Goal: Task Accomplishment & Management: Use online tool/utility

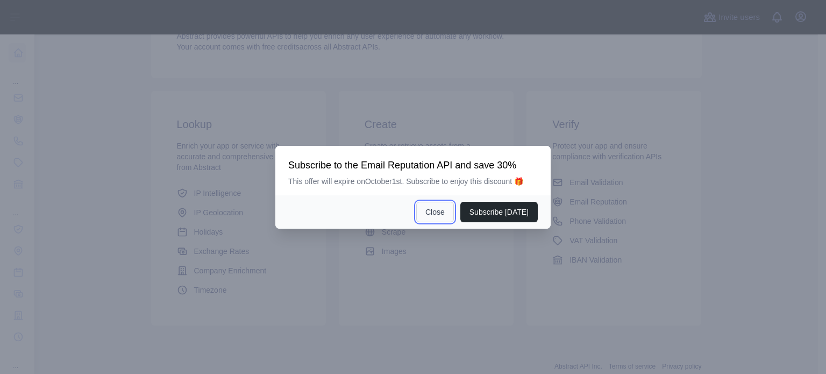
click at [440, 210] on button "Close" at bounding box center [435, 212] width 38 height 20
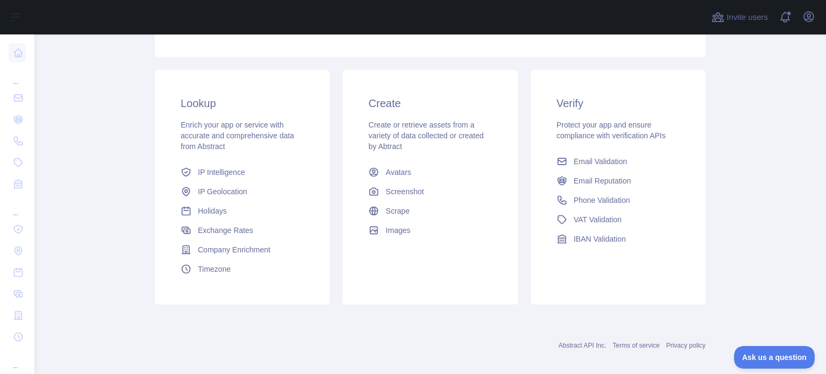
scroll to position [161, 0]
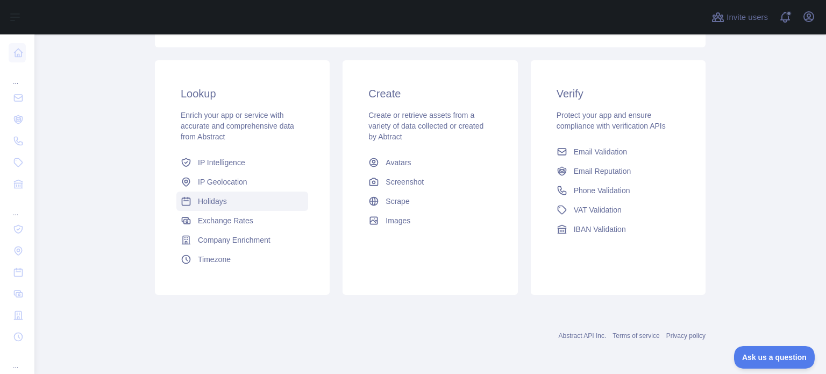
click at [202, 202] on span "Holidays" at bounding box center [212, 201] width 29 height 11
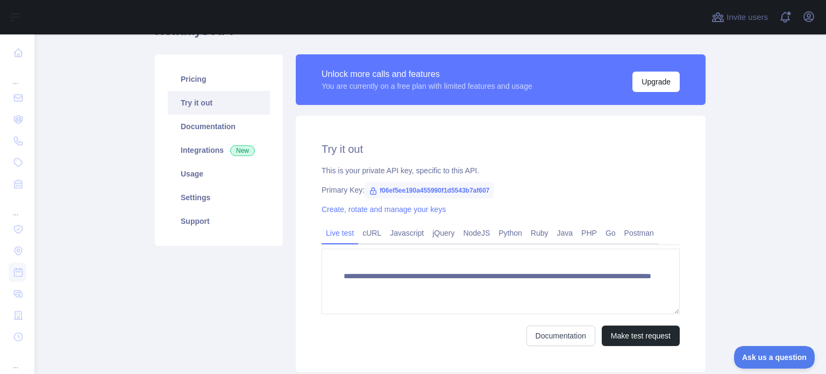
scroll to position [107, 0]
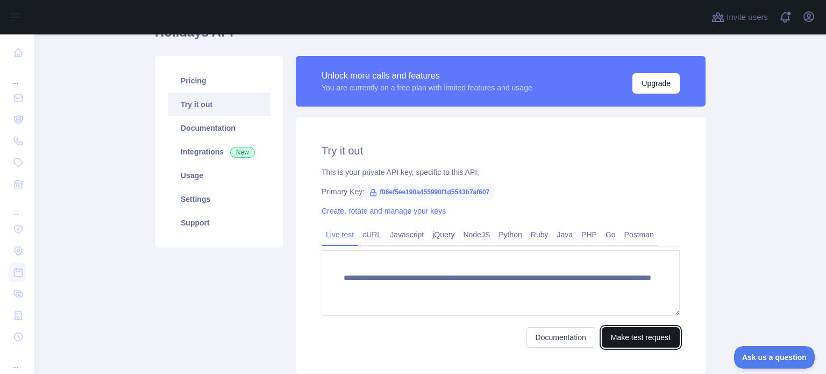
click at [628, 335] on button "Make test request" at bounding box center [640, 337] width 78 height 20
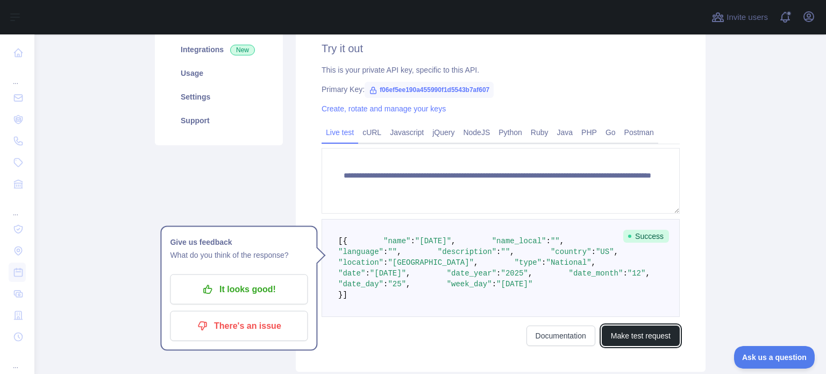
scroll to position [211, 0]
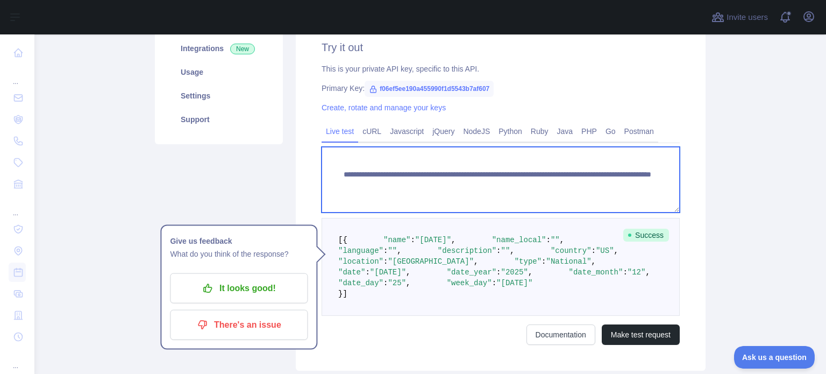
drag, startPoint x: 577, startPoint y: 188, endPoint x: 664, endPoint y: 187, distance: 86.5
click at [664, 187] on textarea "**********" at bounding box center [500, 180] width 358 height 66
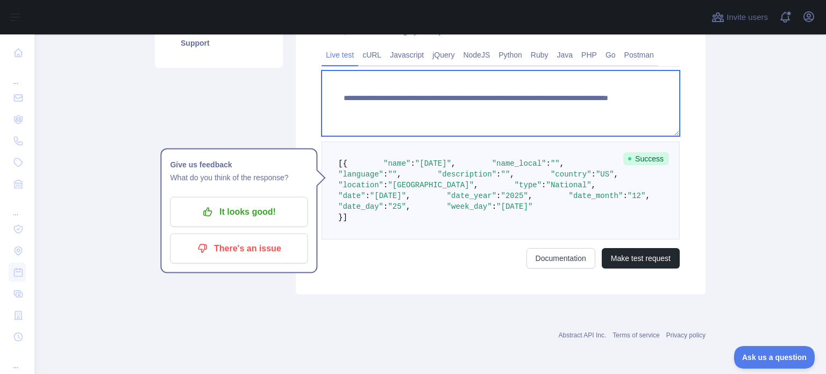
scroll to position [393, 0]
type textarea "**********"
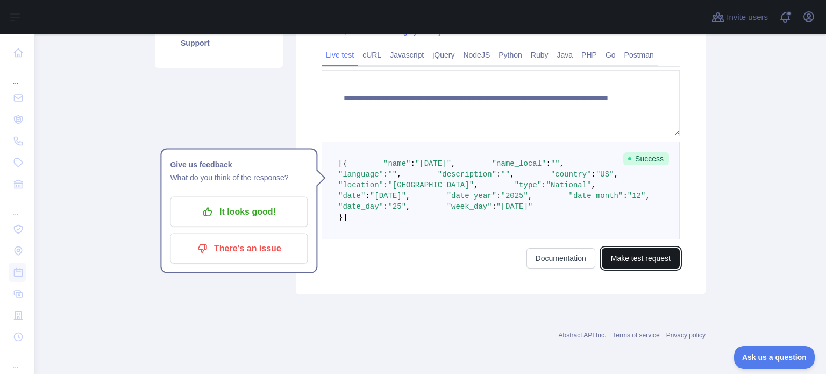
click at [623, 255] on button "Make test request" at bounding box center [640, 258] width 78 height 20
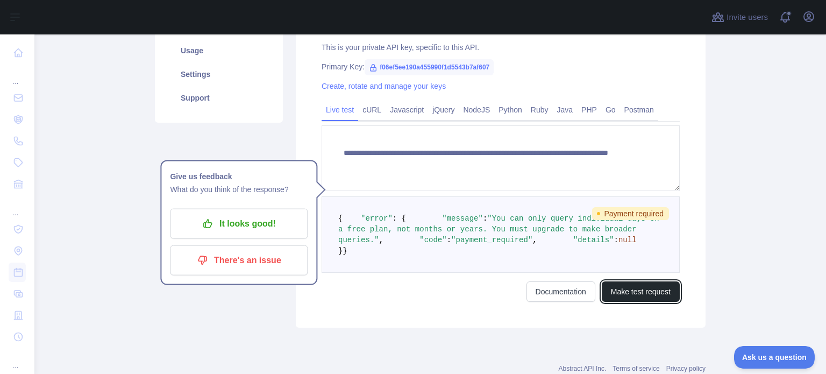
scroll to position [307, 0]
